Goal: Find contact information: Find contact information

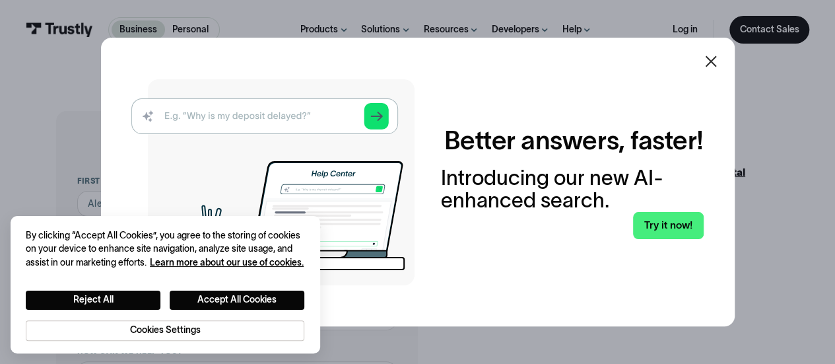
click at [710, 60] on icon at bounding box center [711, 61] width 16 height 16
